Goal: Information Seeking & Learning: Find specific fact

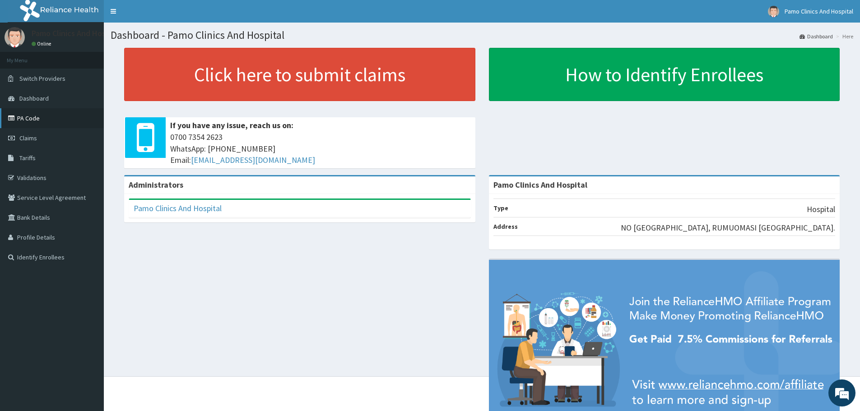
click at [37, 122] on link "PA Code" at bounding box center [52, 118] width 104 height 20
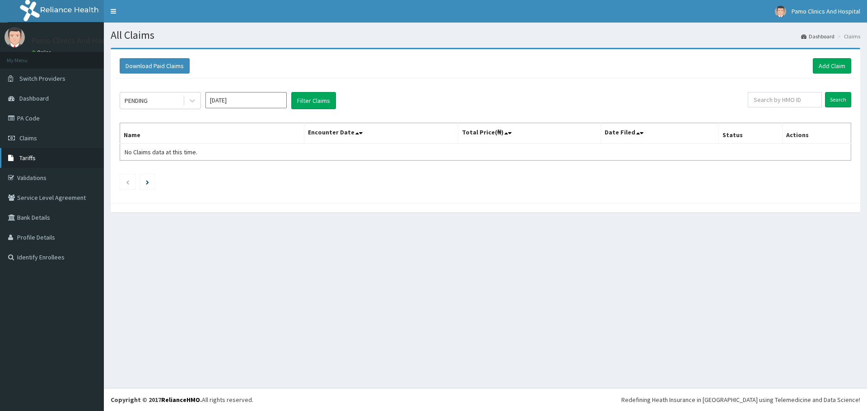
click at [24, 155] on span "Tariffs" at bounding box center [27, 158] width 16 height 8
click at [25, 166] on link "Tariffs" at bounding box center [52, 158] width 104 height 20
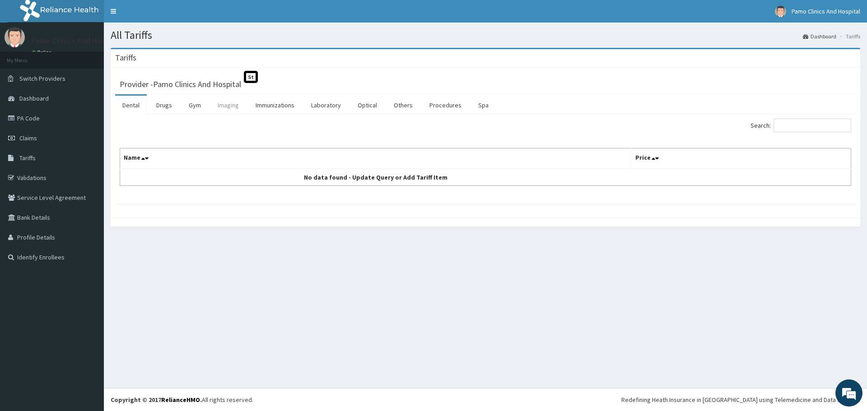
click at [229, 106] on link "Imaging" at bounding box center [228, 105] width 36 height 19
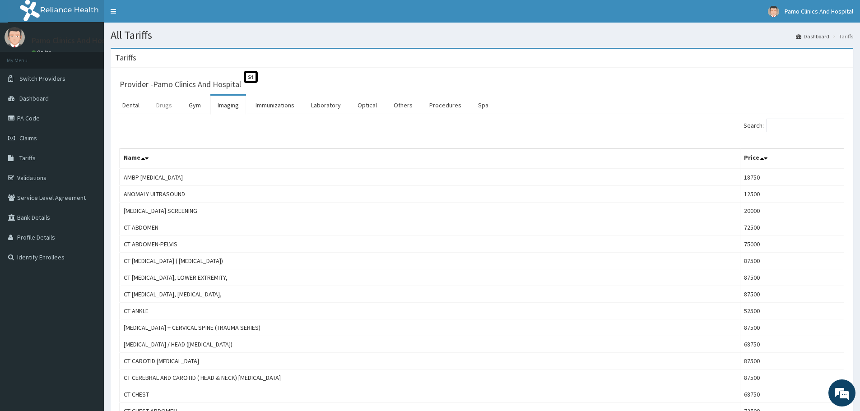
click at [161, 105] on link "Drugs" at bounding box center [164, 105] width 30 height 19
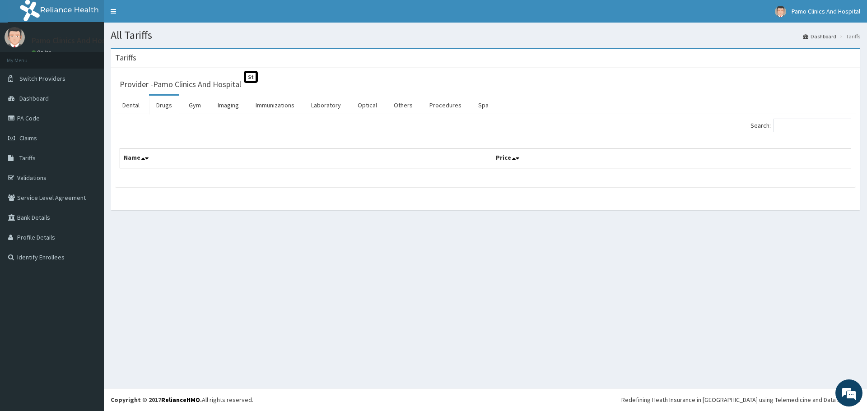
click at [719, 89] on div "Provider - Pamo Clinics And Hospital St" at bounding box center [486, 83] width 732 height 13
click at [161, 112] on link "Drugs" at bounding box center [164, 105] width 30 height 19
click at [163, 108] on link "Drugs" at bounding box center [164, 105] width 30 height 19
click at [158, 103] on link "Drugs" at bounding box center [164, 105] width 30 height 19
click at [125, 105] on link "Dental" at bounding box center [131, 105] width 32 height 19
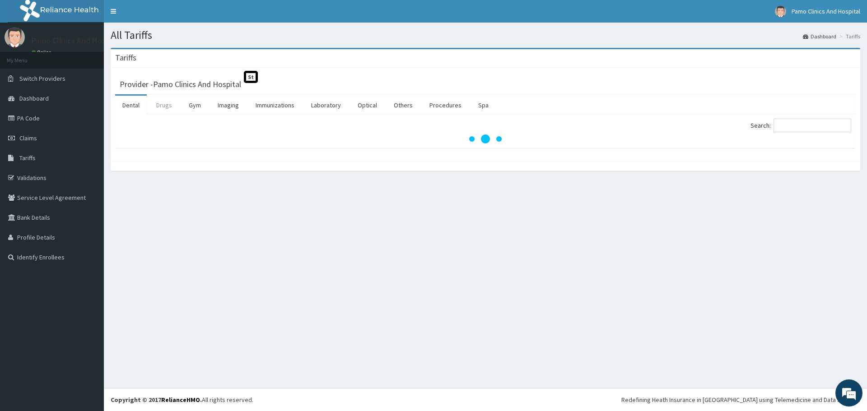
click at [169, 107] on link "Drugs" at bounding box center [164, 105] width 30 height 19
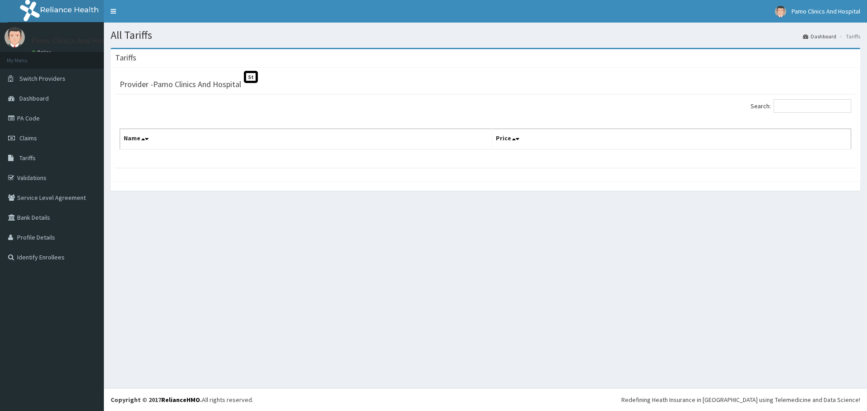
click at [678, 241] on div "All Tariffs Dashboard Tariffs [GEOGRAPHIC_DATA] Provider - Pamo Clinics And Hos…" at bounding box center [485, 206] width 763 height 366
click at [22, 162] on span "Tariffs" at bounding box center [27, 158] width 16 height 8
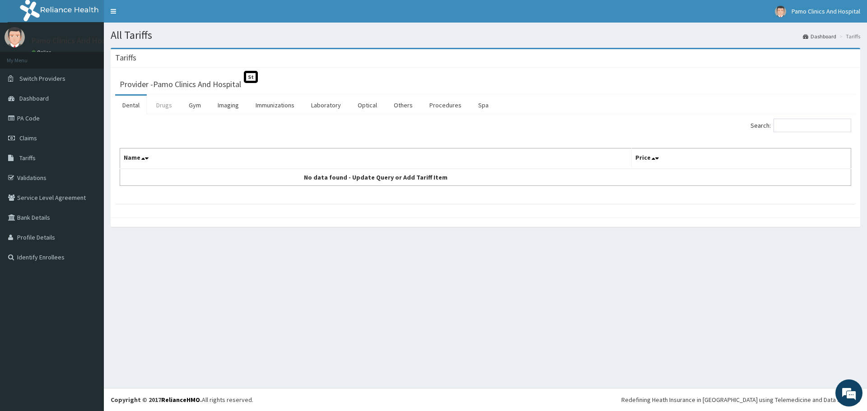
click at [165, 108] on link "Drugs" at bounding box center [164, 105] width 30 height 19
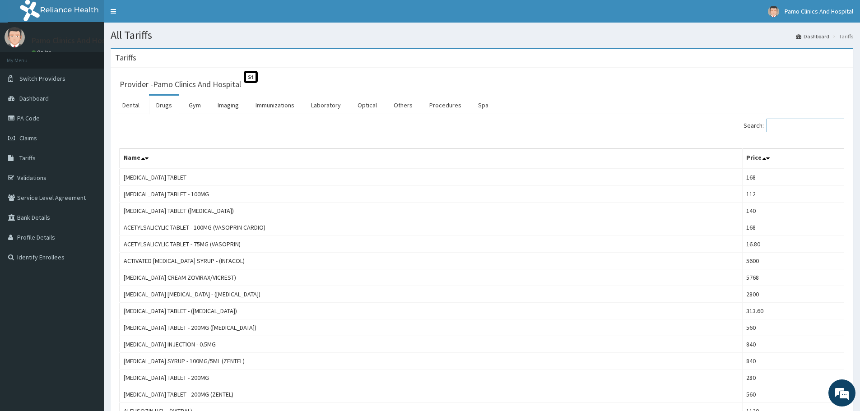
click at [791, 123] on input "Search:" at bounding box center [806, 126] width 78 height 14
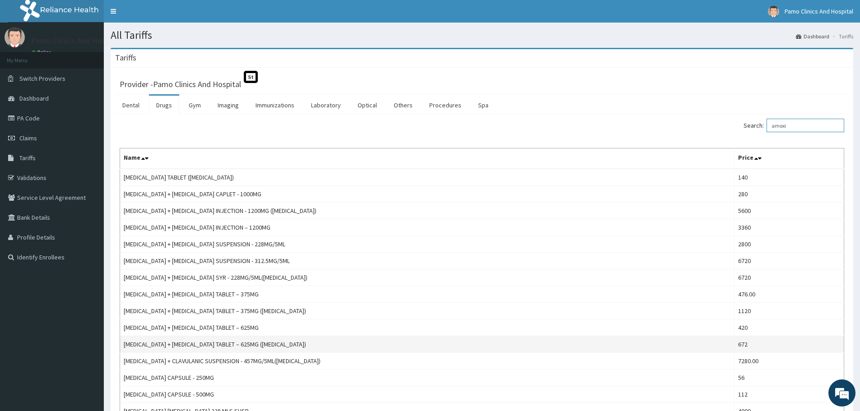
type input "amoxi"
click at [223, 348] on td "[MEDICAL_DATA] + [MEDICAL_DATA] TABLET – 625MG ([MEDICAL_DATA])" at bounding box center [427, 344] width 615 height 17
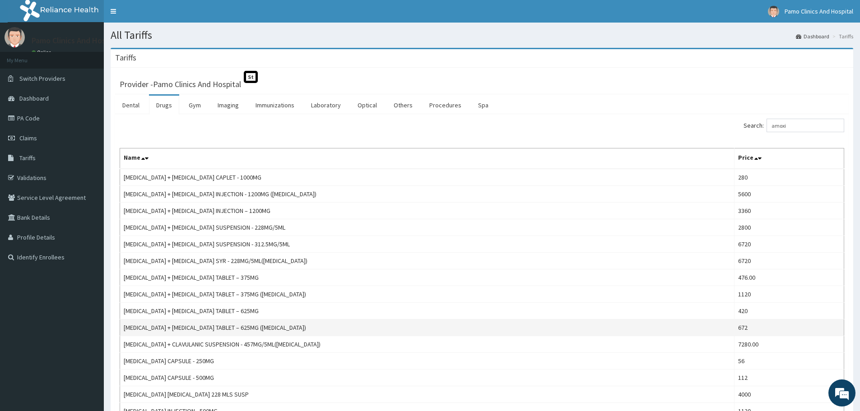
click at [217, 326] on td "[MEDICAL_DATA] + [MEDICAL_DATA] TABLET – 625MG ([MEDICAL_DATA])" at bounding box center [427, 328] width 615 height 17
copy td "[MEDICAL_DATA] + [MEDICAL_DATA] TABLET – 625MG ([MEDICAL_DATA])"
